Goal: Task Accomplishment & Management: Use online tool/utility

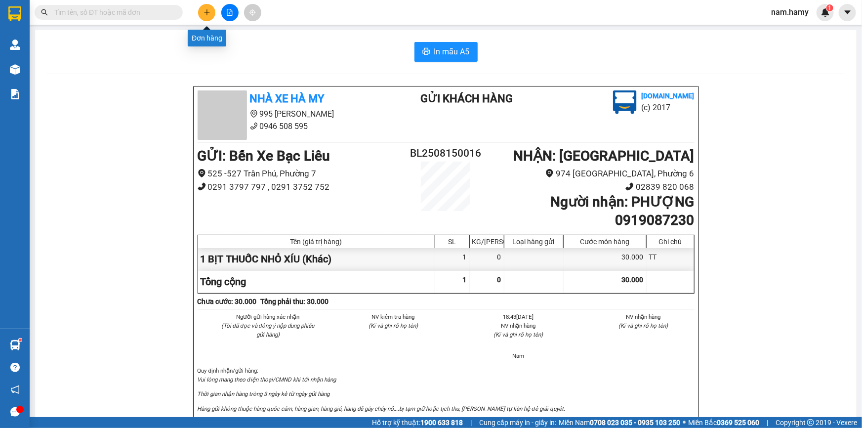
click at [203, 12] on icon "plus" at bounding box center [206, 12] width 7 height 7
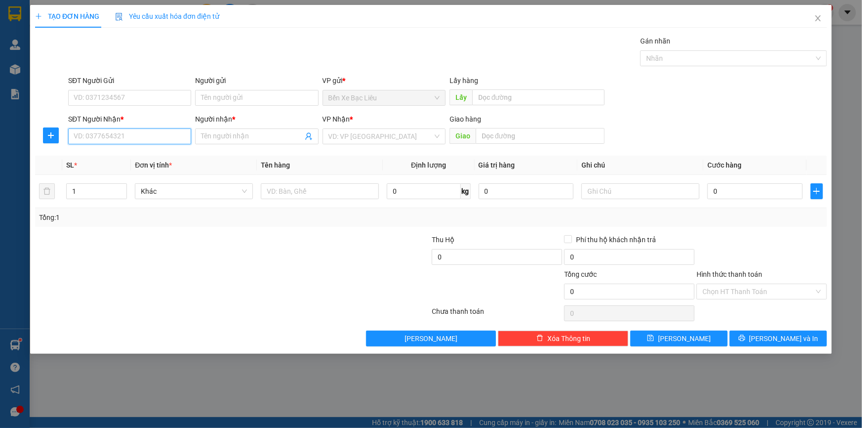
click at [156, 135] on input "SĐT Người Nhận *" at bounding box center [129, 136] width 123 height 16
type input "0792441044"
click at [151, 159] on div "0792441044 - CHỊ YẾN" at bounding box center [129, 156] width 111 height 11
type input "CHỊ YẾN"
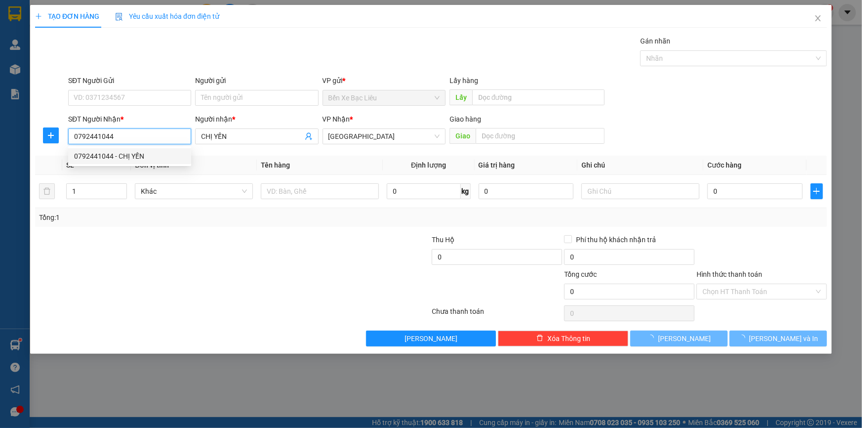
type input "50.000"
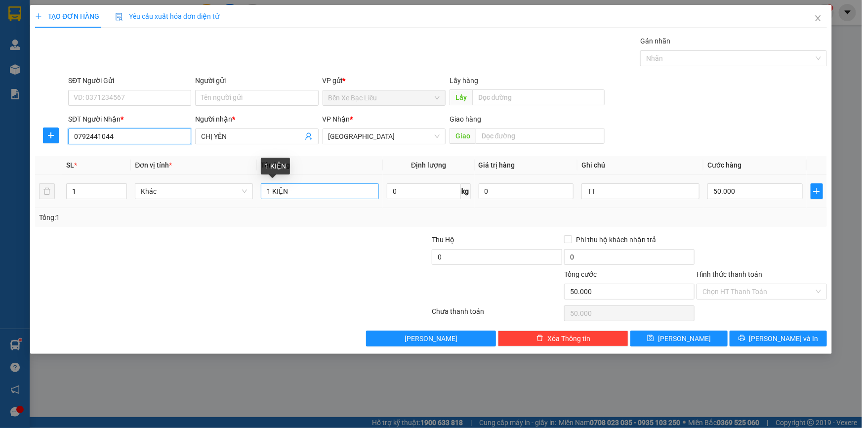
type input "0792441044"
click at [310, 195] on input "1 KIỆN" at bounding box center [320, 191] width 118 height 16
type input "1 HỘP"
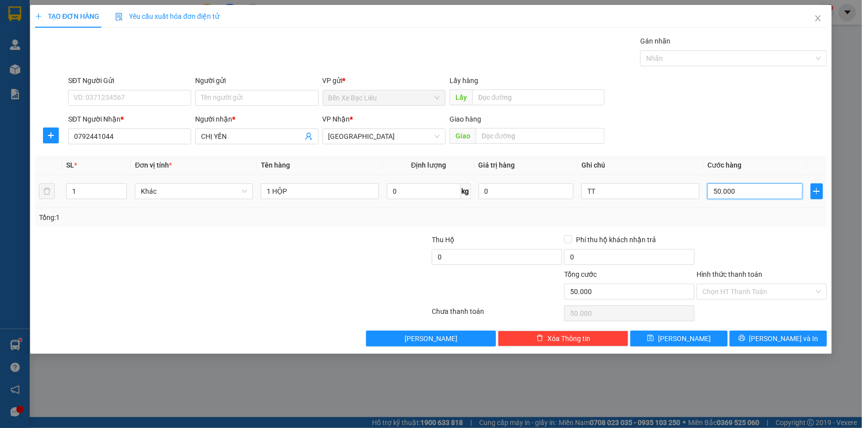
click at [773, 188] on input "50.000" at bounding box center [754, 191] width 95 height 16
type input "0"
click at [712, 192] on input "0" at bounding box center [754, 191] width 95 height 16
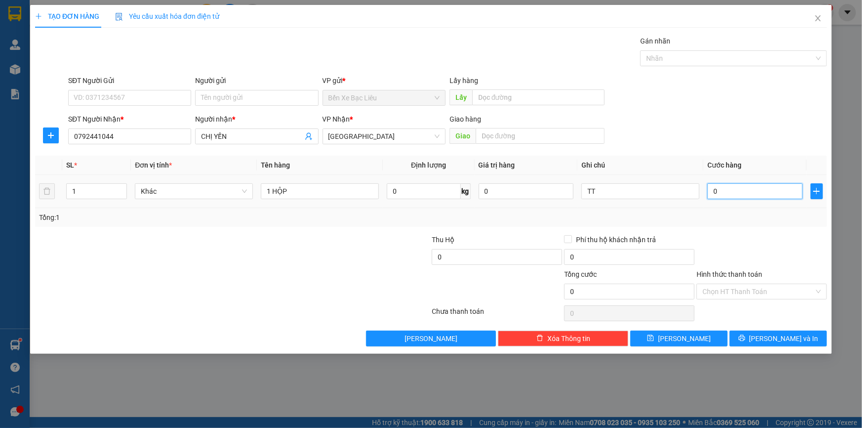
type input "30"
type input "30.000"
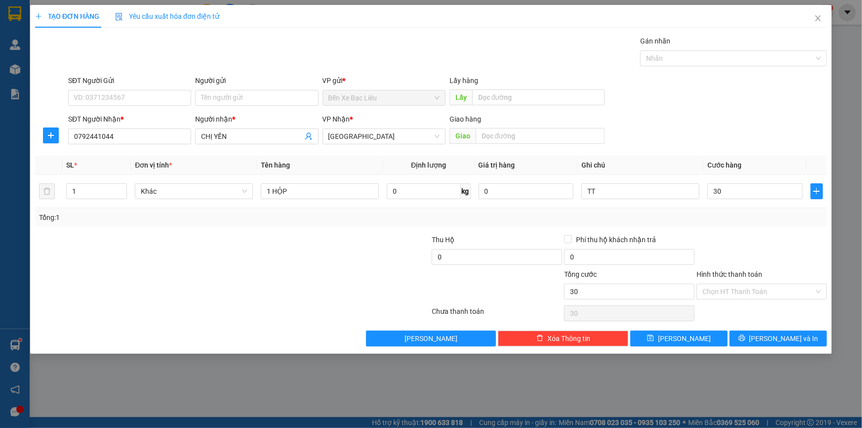
type input "30.000"
click at [742, 228] on div "Transit Pickup Surcharge Ids Transit Deliver Surcharge Ids Transit Deliver Surc…" at bounding box center [431, 191] width 792 height 311
click at [758, 289] on input "Hình thức thanh toán" at bounding box center [758, 291] width 112 height 15
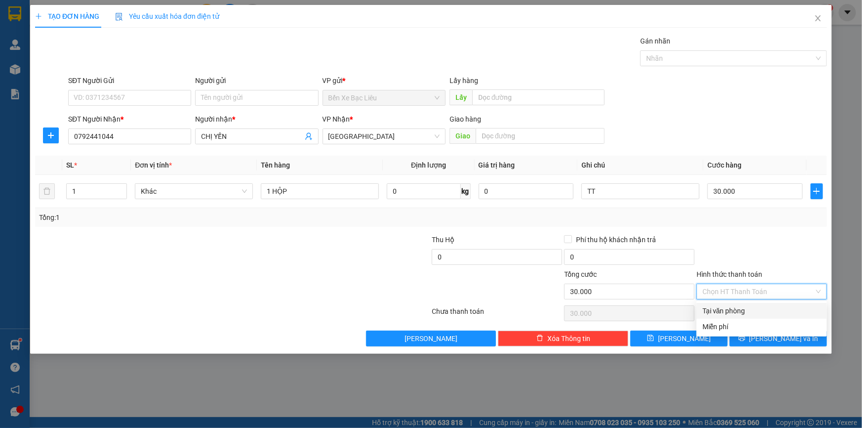
click at [763, 307] on div "Tại văn phòng" at bounding box center [761, 310] width 119 height 11
type input "0"
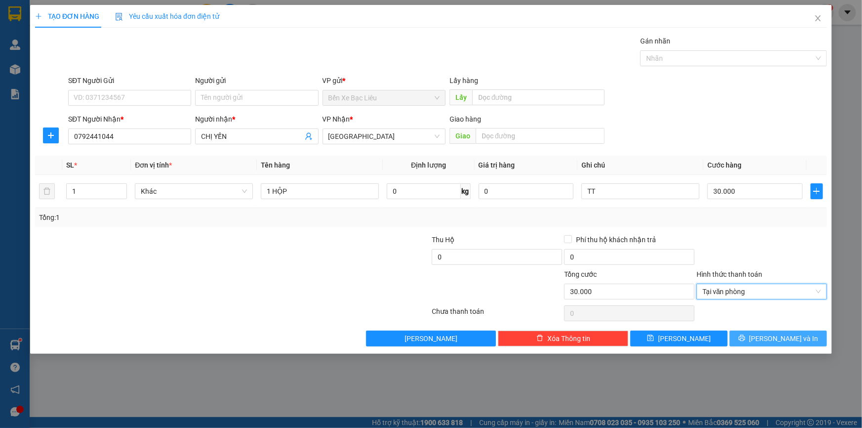
click at [776, 334] on span "Lưu và In" at bounding box center [783, 338] width 69 height 11
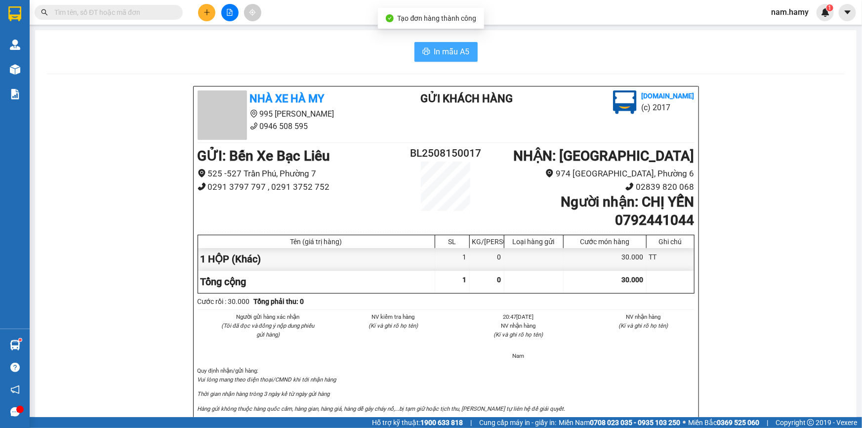
click at [460, 43] on button "In mẫu A5" at bounding box center [445, 52] width 63 height 20
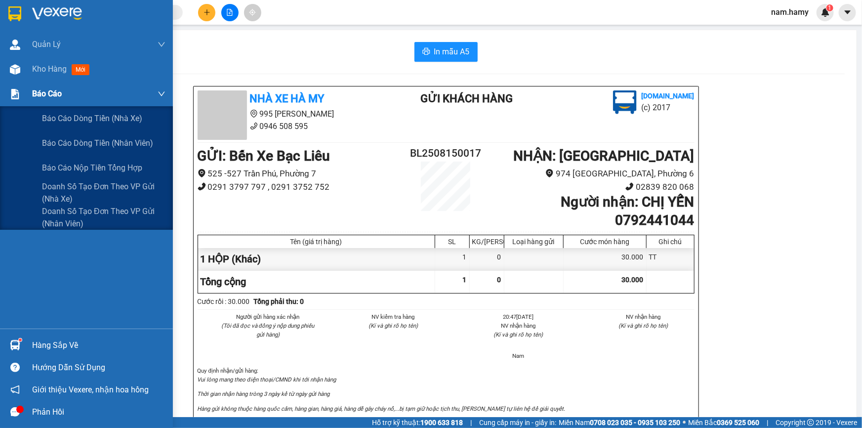
click at [47, 93] on span "Báo cáo" at bounding box center [47, 93] width 30 height 12
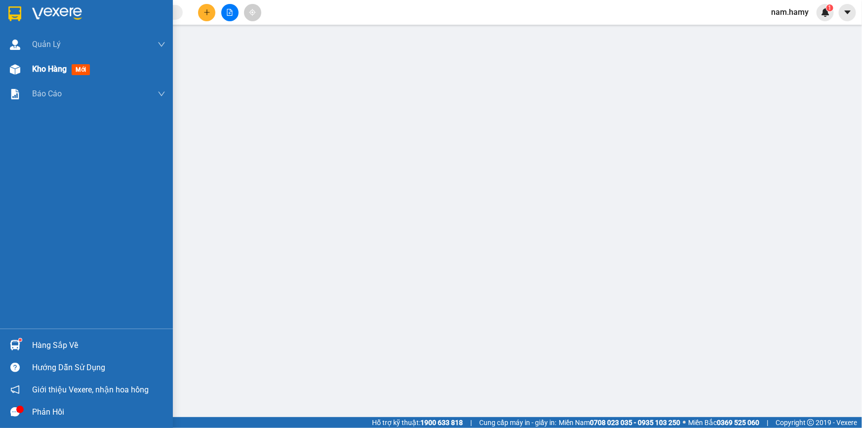
click at [60, 70] on span "Kho hàng" at bounding box center [49, 68] width 35 height 9
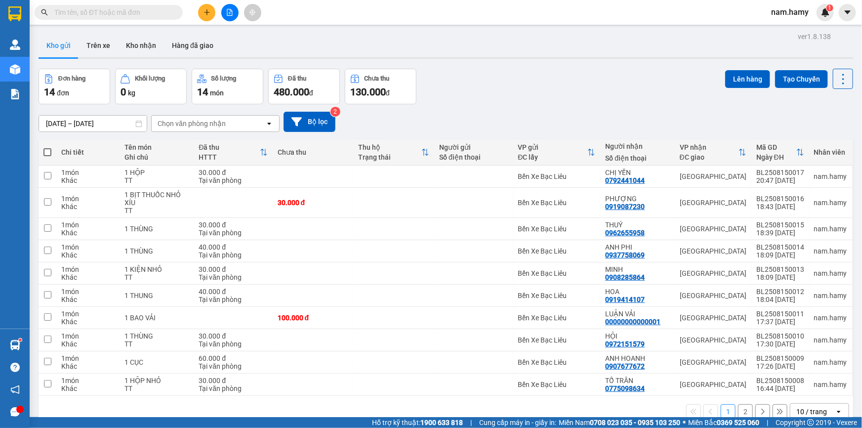
click at [45, 153] on span at bounding box center [47, 152] width 8 height 8
click at [47, 147] on input "checkbox" at bounding box center [47, 147] width 0 height 0
checkbox input "true"
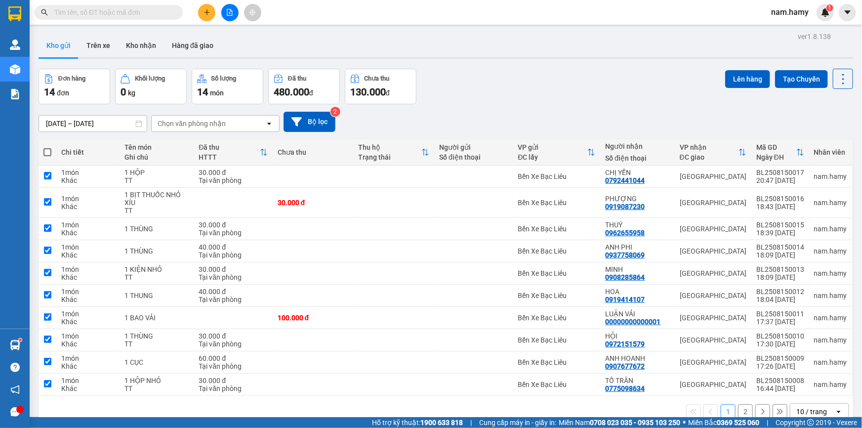
checkbox input "true"
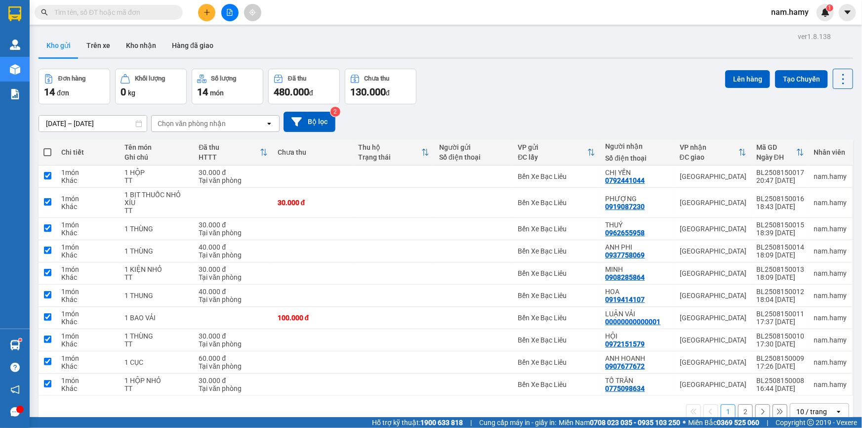
checkbox input "true"
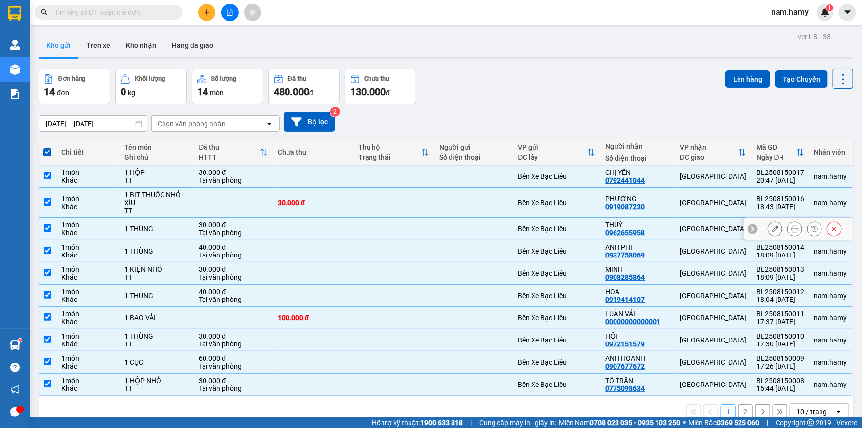
scroll to position [45, 0]
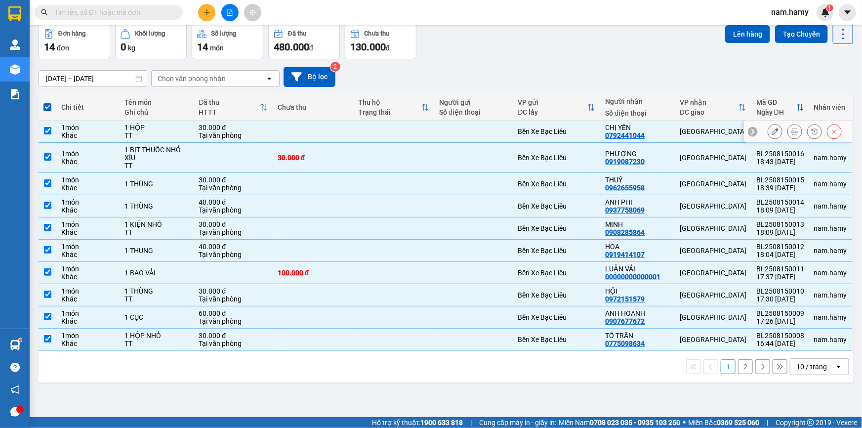
click at [227, 126] on div "30.000 đ" at bounding box center [233, 127] width 69 height 8
checkbox input "false"
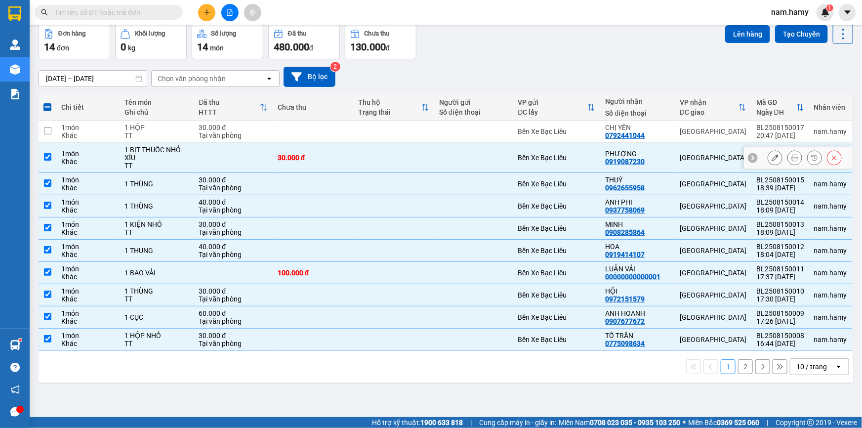
click at [229, 151] on td at bounding box center [233, 158] width 79 height 30
checkbox input "false"
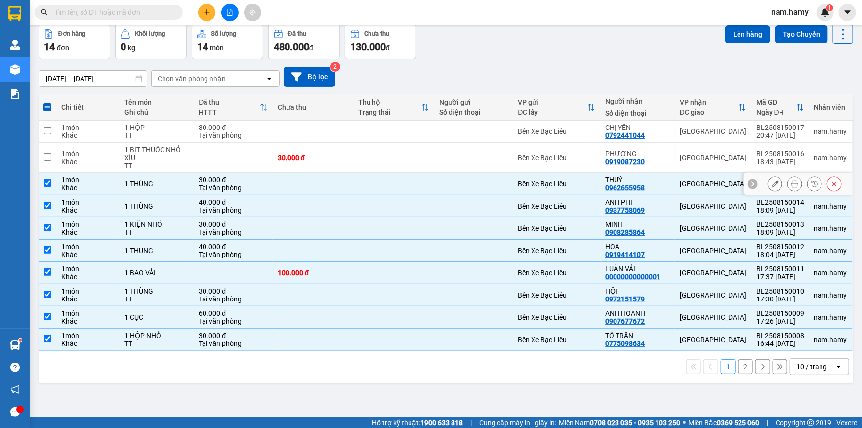
click at [240, 185] on div "Tại văn phòng" at bounding box center [233, 188] width 69 height 8
checkbox input "false"
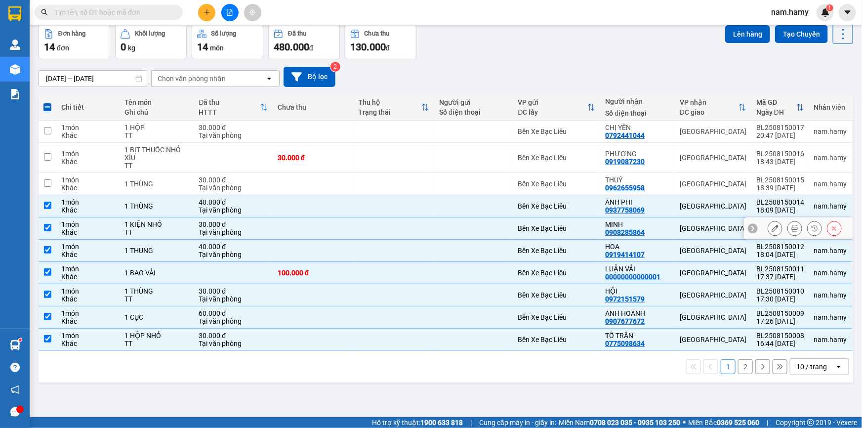
click at [252, 224] on div "30.000 đ" at bounding box center [233, 224] width 69 height 8
checkbox input "false"
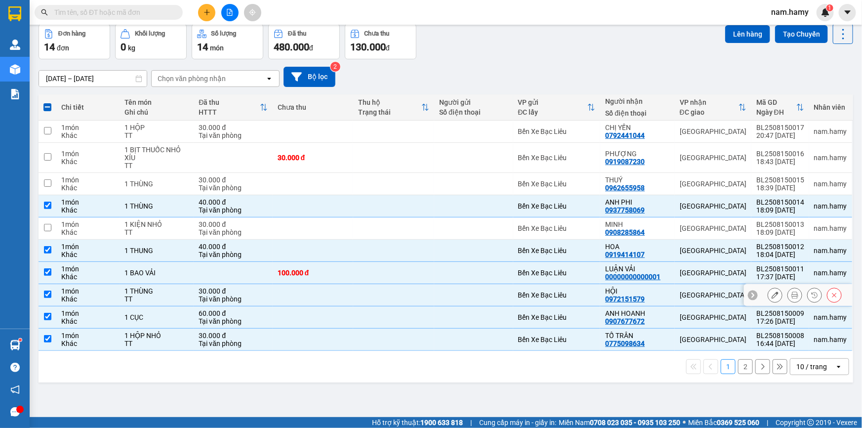
click at [242, 291] on div "30.000 đ" at bounding box center [233, 291] width 69 height 8
checkbox input "false"
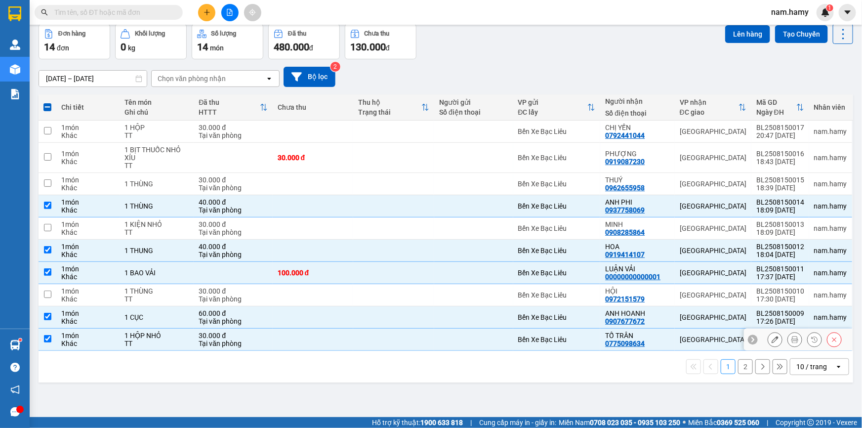
click at [240, 336] on div "30.000 đ" at bounding box center [233, 335] width 69 height 8
checkbox input "false"
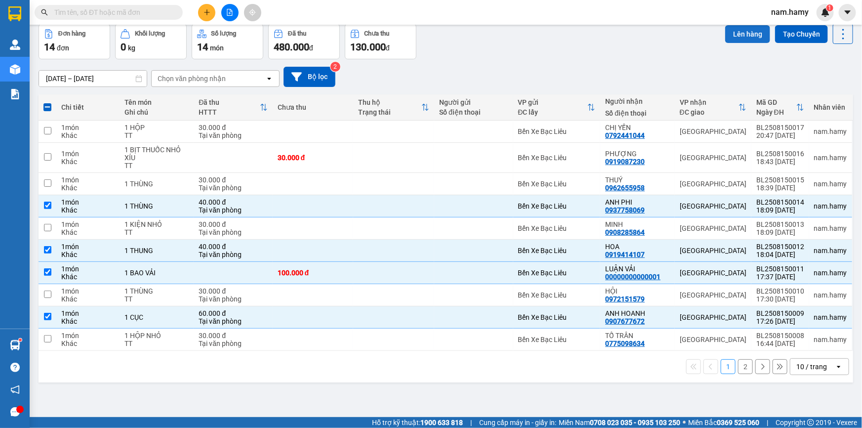
click at [727, 35] on button "Lên hàng" at bounding box center [747, 34] width 45 height 18
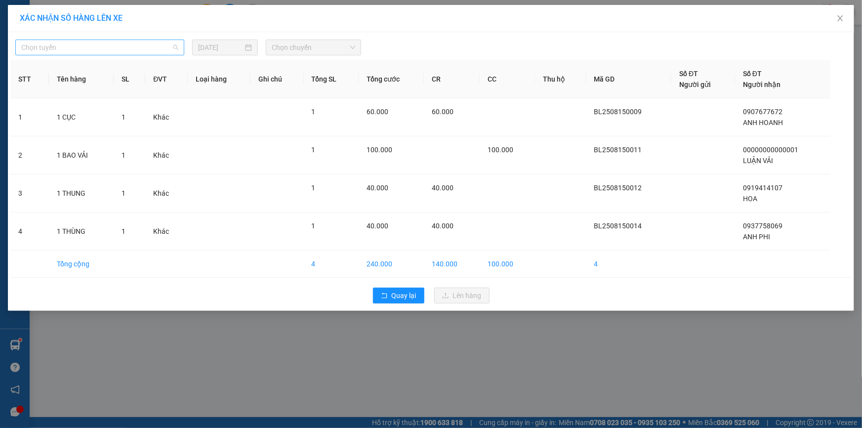
click at [109, 42] on span "Chọn tuyến" at bounding box center [99, 47] width 157 height 15
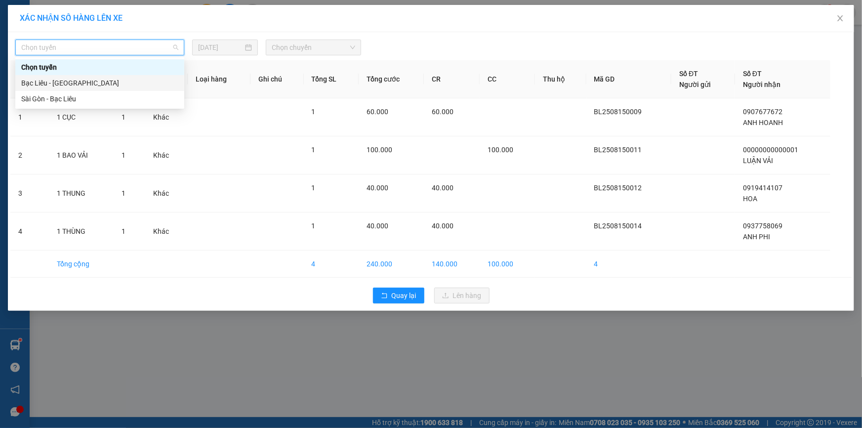
click at [115, 83] on div "Bạc Liêu - [GEOGRAPHIC_DATA]" at bounding box center [99, 83] width 157 height 11
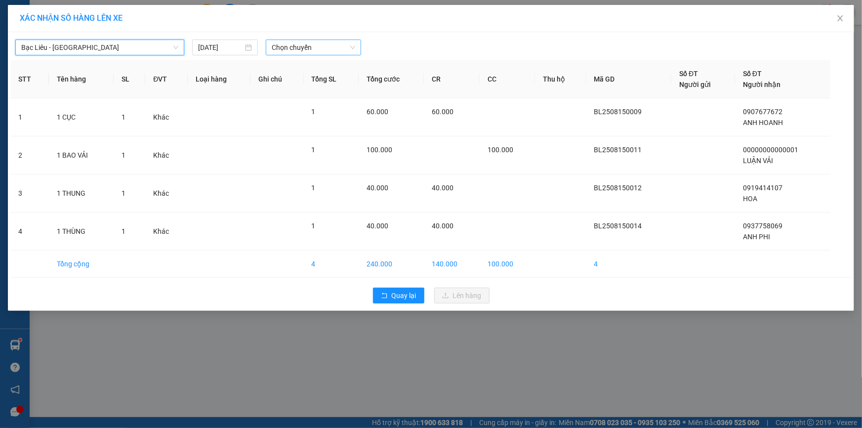
click at [301, 40] on span "Chọn chuyến" at bounding box center [313, 47] width 83 height 15
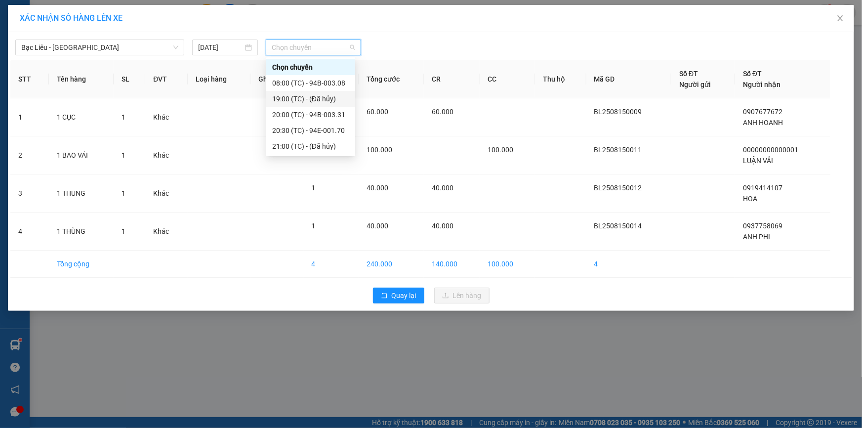
click at [314, 99] on div "19:00 (TC) - (Đã hủy)" at bounding box center [310, 98] width 77 height 11
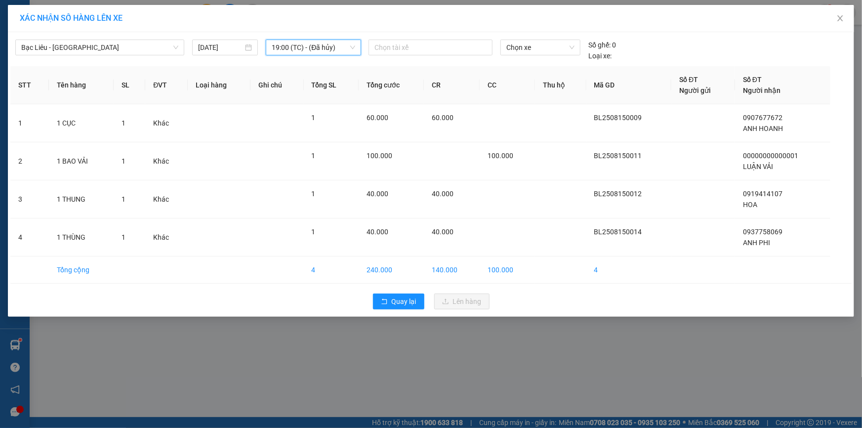
click at [326, 48] on span "19:00 (TC) - (Đã hủy)" at bounding box center [313, 47] width 83 height 15
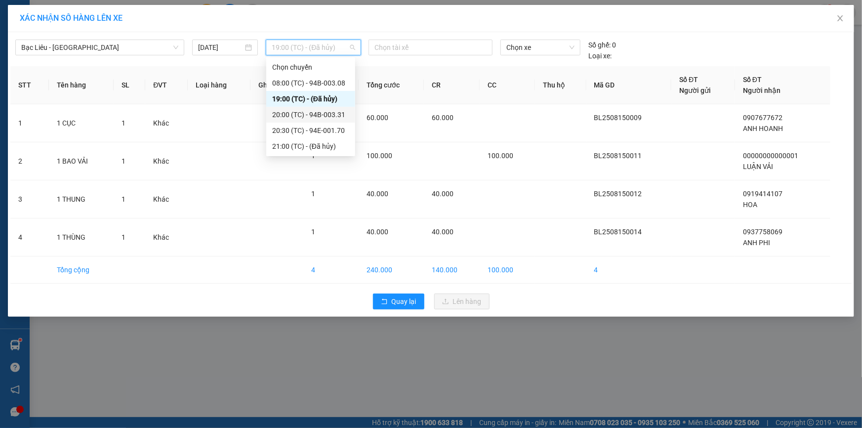
click at [326, 114] on div "20:00 (TC) - 94B-003.31" at bounding box center [310, 114] width 77 height 11
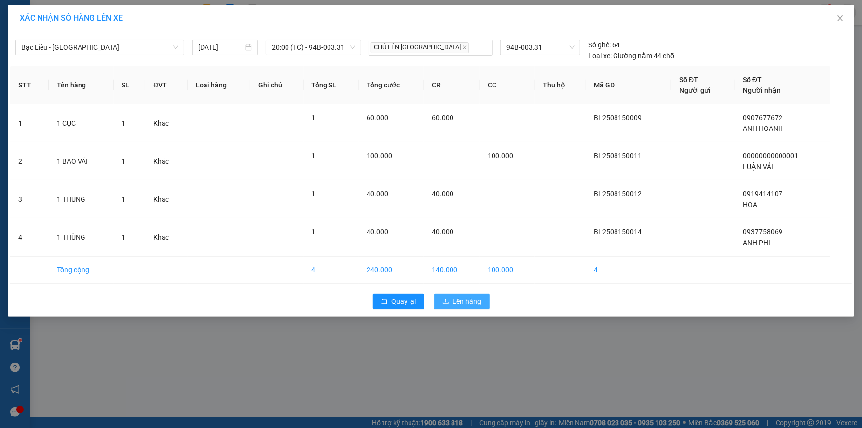
click at [482, 297] on button "Lên hàng" at bounding box center [461, 301] width 55 height 16
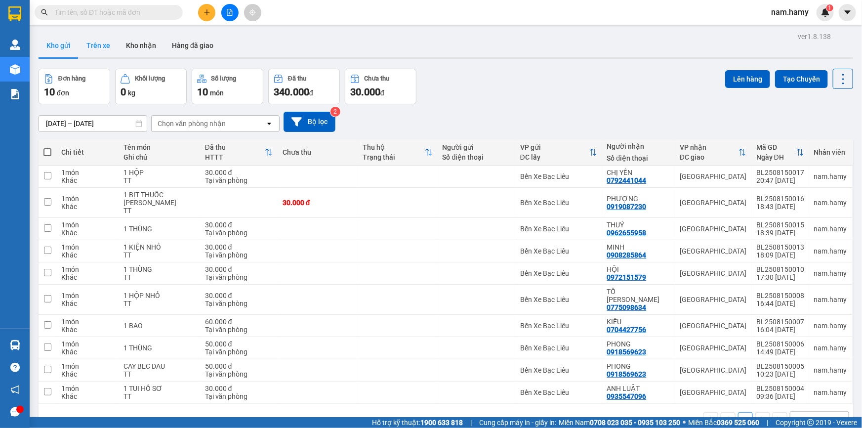
click at [92, 46] on button "Trên xe" at bounding box center [99, 46] width 40 height 24
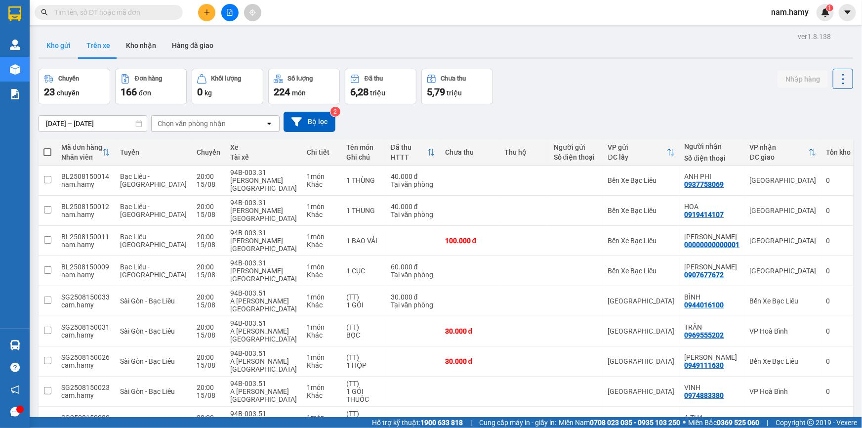
click at [69, 49] on button "Kho gửi" at bounding box center [59, 46] width 40 height 24
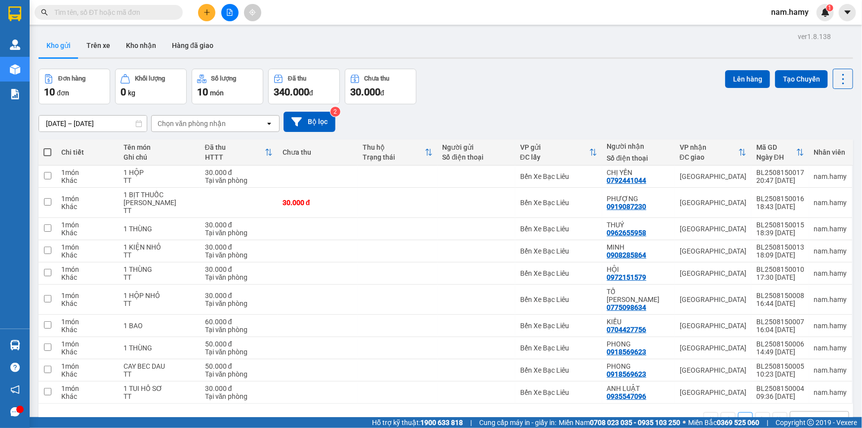
click at [54, 50] on button "Kho gửi" at bounding box center [59, 46] width 40 height 24
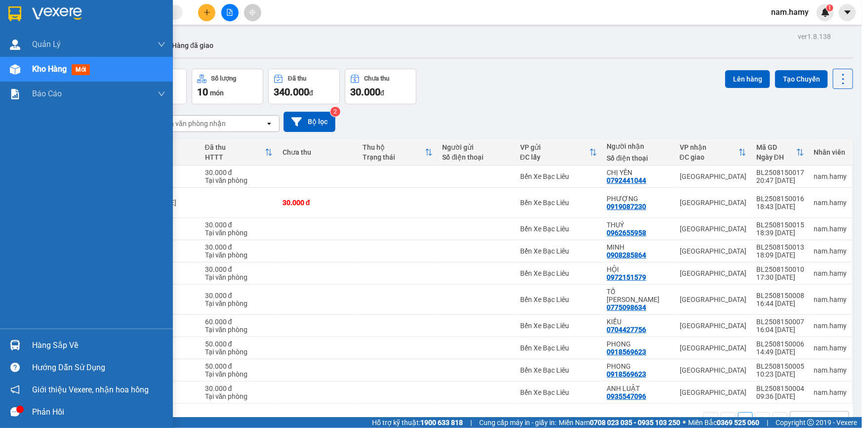
click at [24, 73] on div "Kho hàng mới" at bounding box center [86, 69] width 173 height 25
click at [79, 77] on div "Kho hàng mới" at bounding box center [98, 69] width 133 height 25
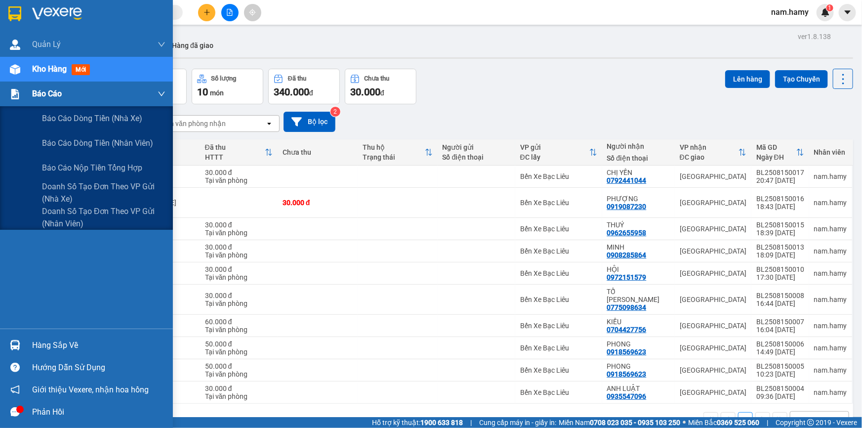
click at [31, 97] on div "Báo cáo" at bounding box center [86, 93] width 173 height 25
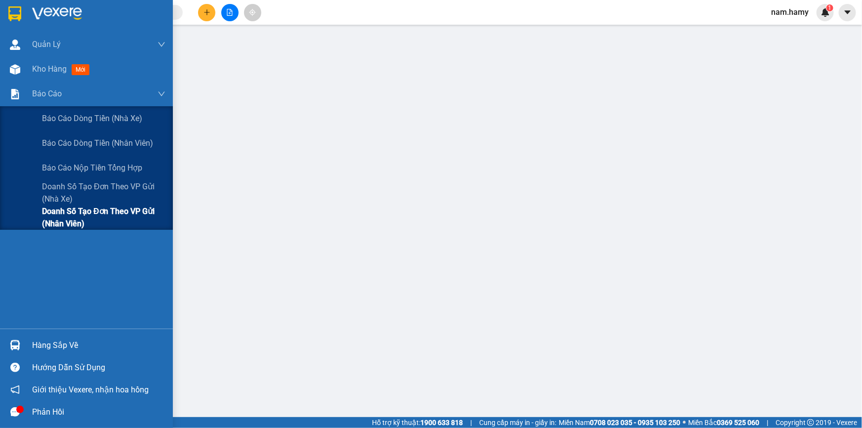
click at [88, 220] on span "Doanh số tạo đơn theo VP gửi (nhân viên)" at bounding box center [103, 217] width 123 height 25
